Goal: Navigation & Orientation: Find specific page/section

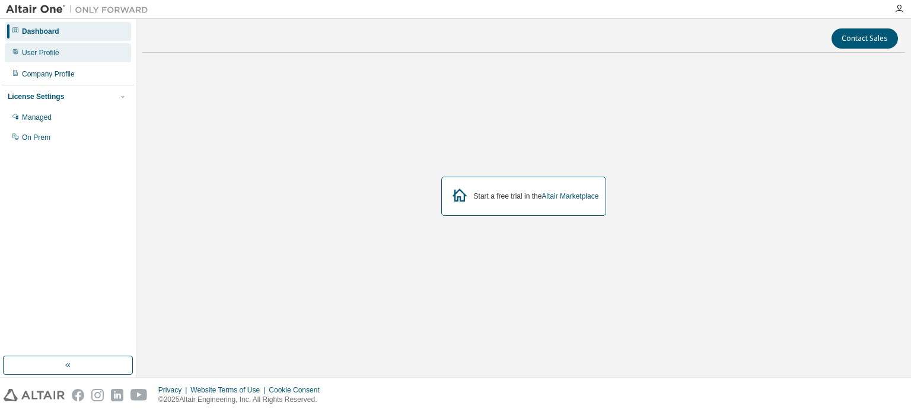
click at [54, 47] on div "User Profile" at bounding box center [68, 52] width 126 height 19
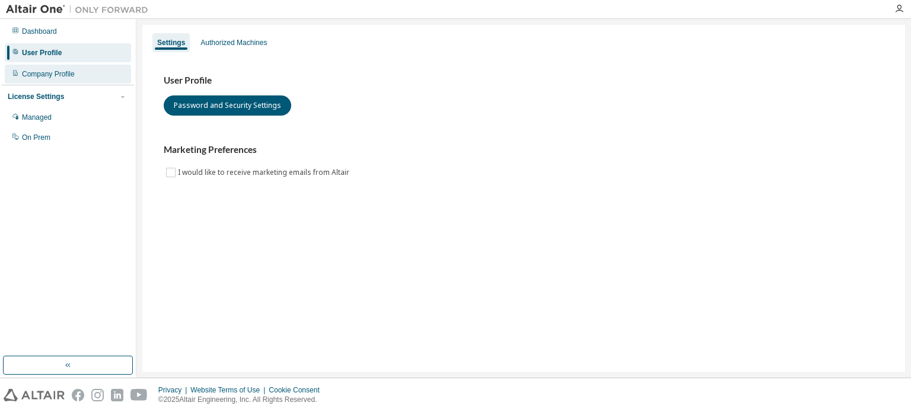
click at [60, 69] on div "Company Profile" at bounding box center [48, 73] width 53 height 9
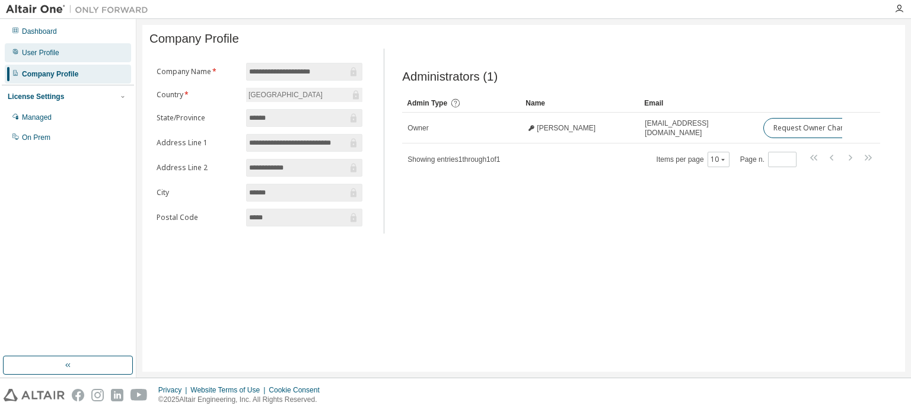
click at [62, 45] on div "User Profile" at bounding box center [68, 52] width 126 height 19
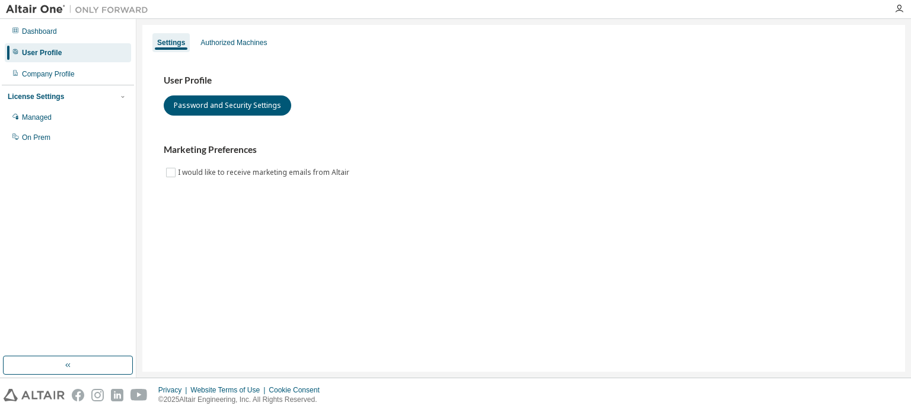
click at [82, 53] on div "User Profile" at bounding box center [68, 52] width 126 height 19
drag, startPoint x: 176, startPoint y: 49, endPoint x: 204, endPoint y: 44, distance: 28.3
click at [176, 47] on div "Settings" at bounding box center [171, 42] width 37 height 19
click at [207, 43] on div "Authorized Machines" at bounding box center [234, 42] width 66 height 9
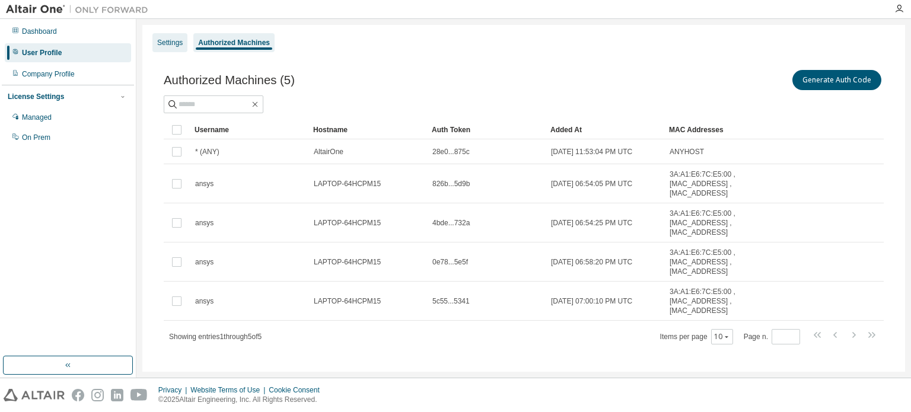
click at [158, 37] on div "Settings" at bounding box center [170, 42] width 35 height 19
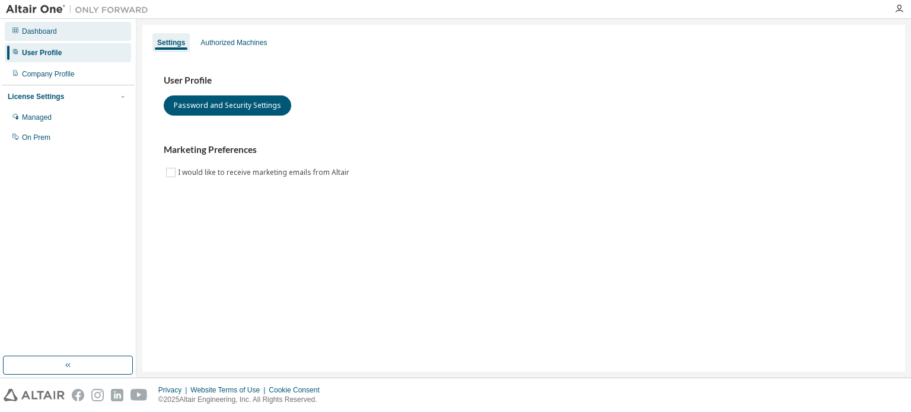
click at [81, 38] on div "Dashboard" at bounding box center [68, 31] width 126 height 19
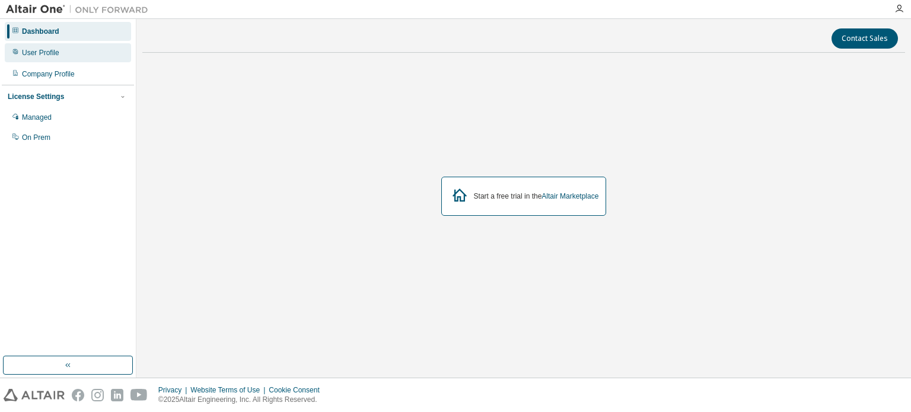
click at [91, 57] on div "User Profile" at bounding box center [68, 52] width 126 height 19
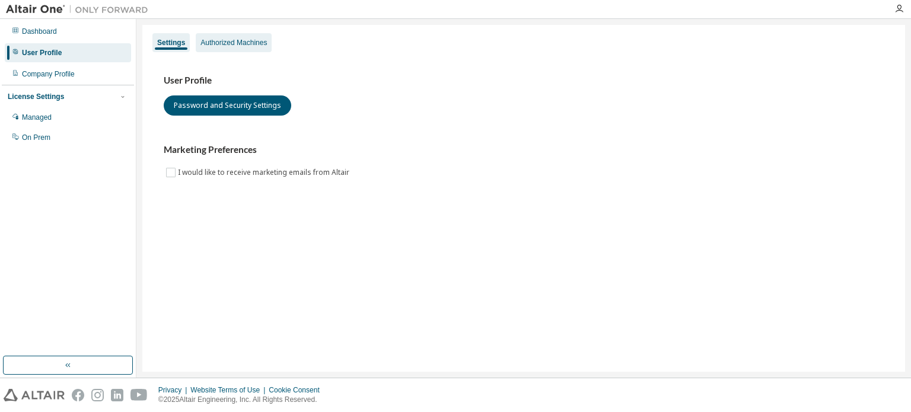
click at [209, 47] on div "Authorized Machines" at bounding box center [234, 42] width 66 height 9
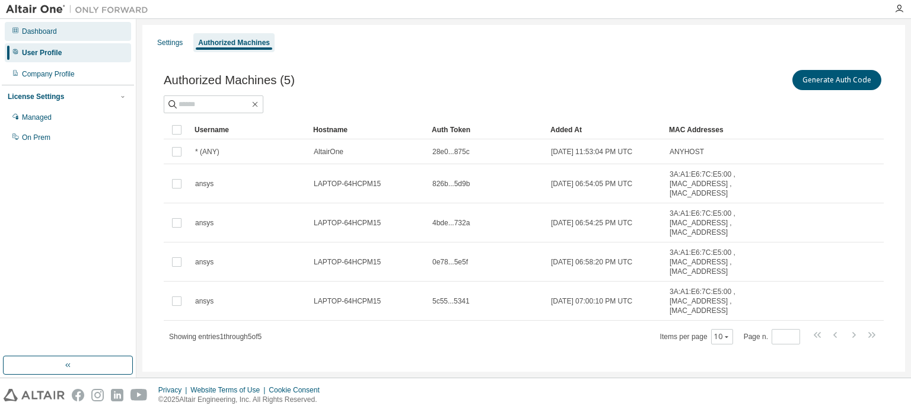
click at [66, 36] on div "Dashboard" at bounding box center [68, 31] width 126 height 19
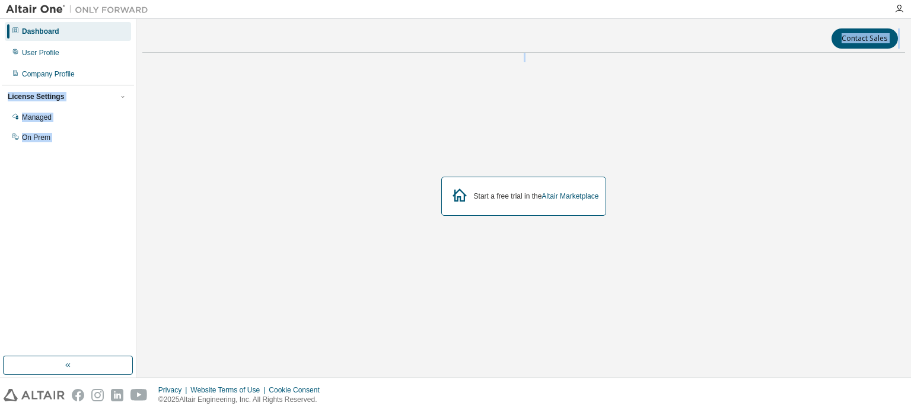
drag, startPoint x: 82, startPoint y: 80, endPoint x: 458, endPoint y: 193, distance: 391.8
click at [382, 177] on div "Dashboard User Profile Company Profile License Settings Managed On Prem Contact…" at bounding box center [455, 198] width 911 height 359
click at [573, 198] on link "Altair Marketplace" at bounding box center [570, 196] width 57 height 8
